Goal: Task Accomplishment & Management: Manage account settings

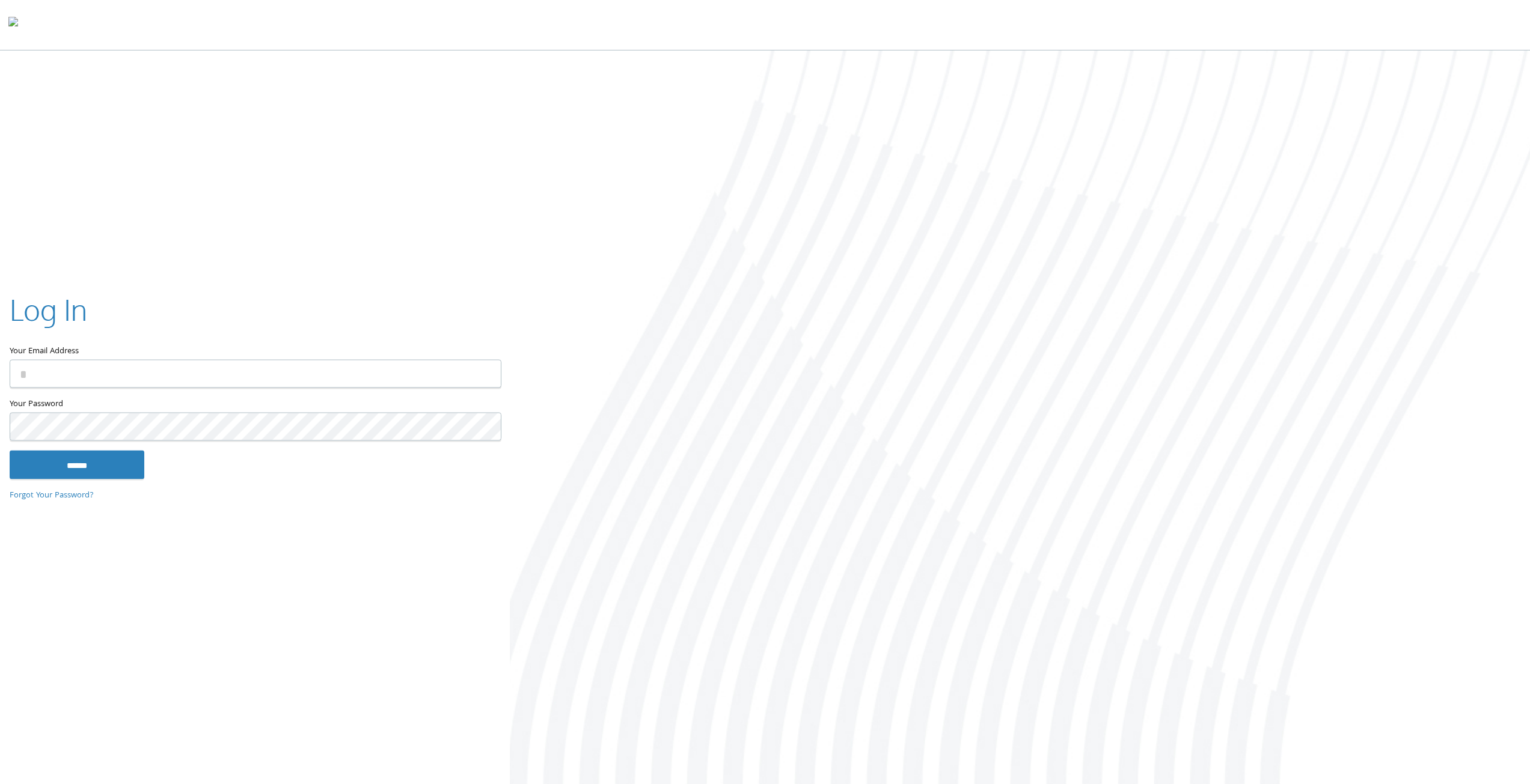
type input "**********"
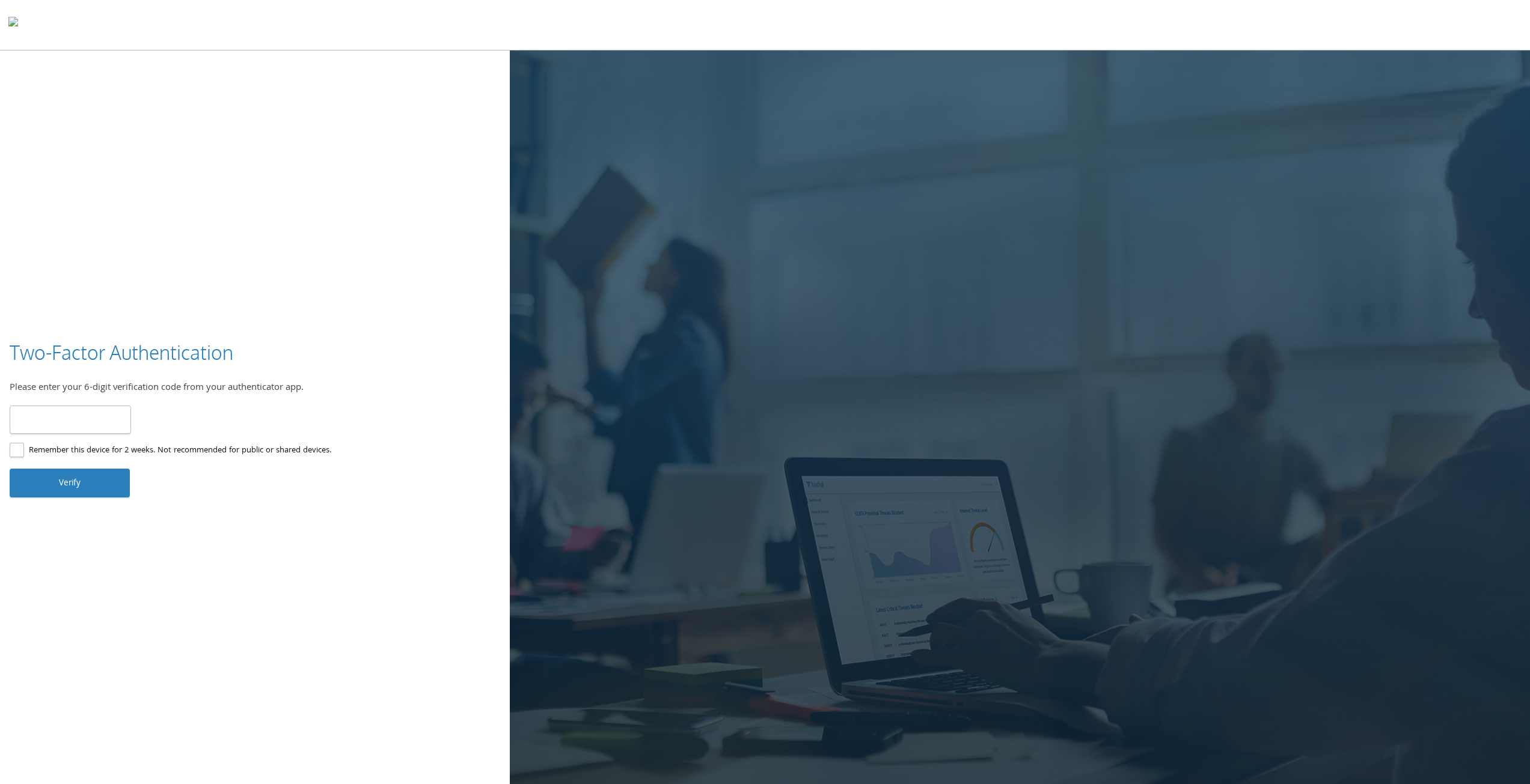
click at [87, 417] on input "number" at bounding box center [70, 419] width 121 height 28
paste input "******"
type input "******"
